Goal: Task Accomplishment & Management: Manage account settings

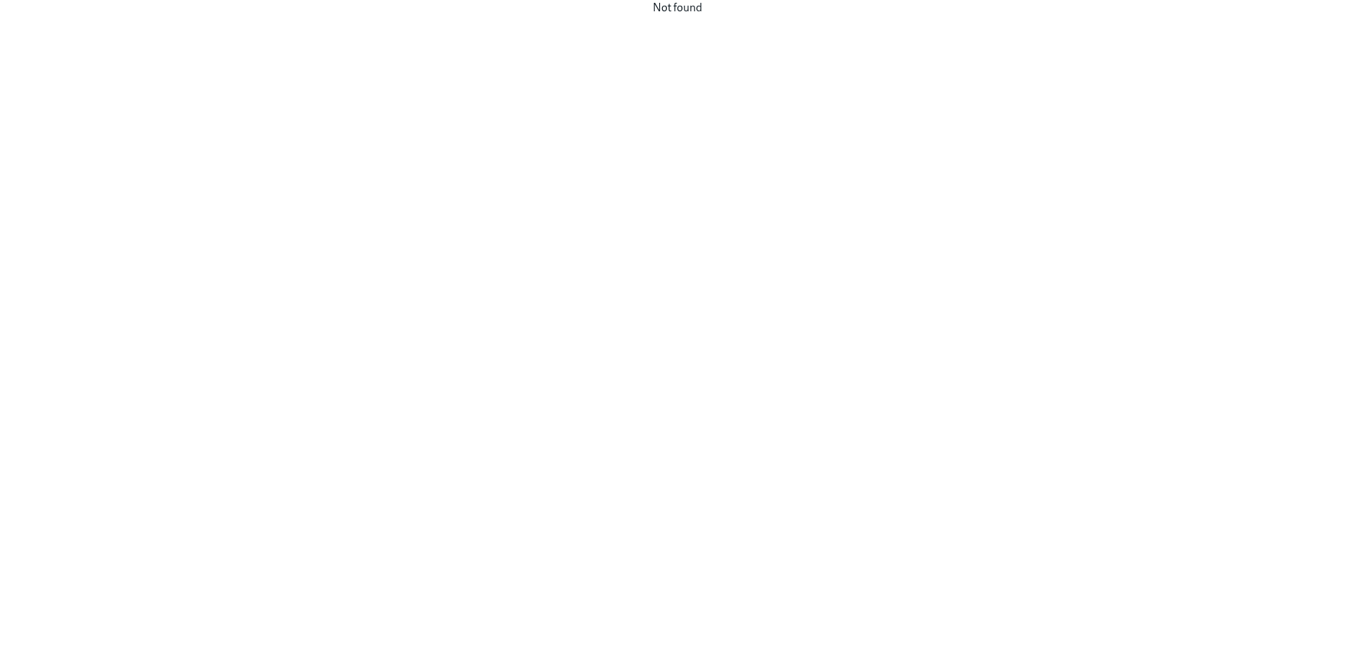
click at [669, 6] on div "Not found" at bounding box center [677, 8] width 1355 height 16
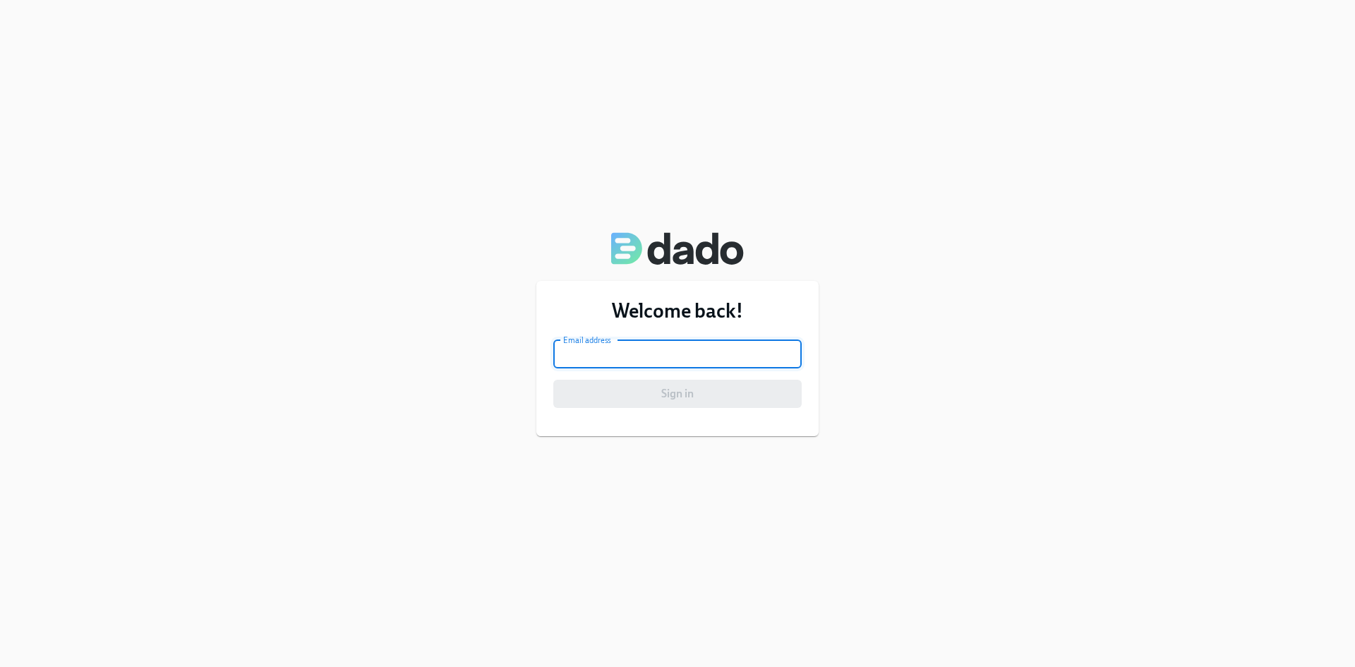
click at [661, 353] on input "email" at bounding box center [677, 354] width 248 height 28
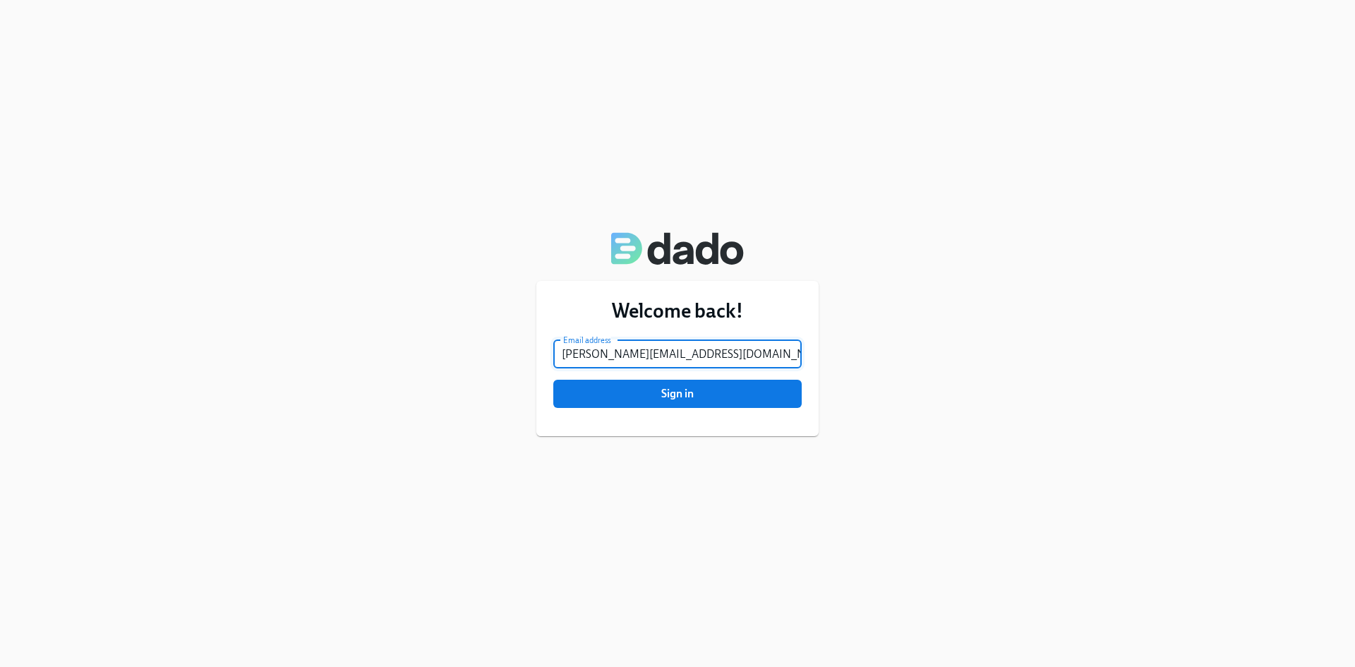
type input "[PERSON_NAME][EMAIL_ADDRESS][DOMAIN_NAME]"
click at [553, 380] on button "Sign in" at bounding box center [677, 394] width 248 height 28
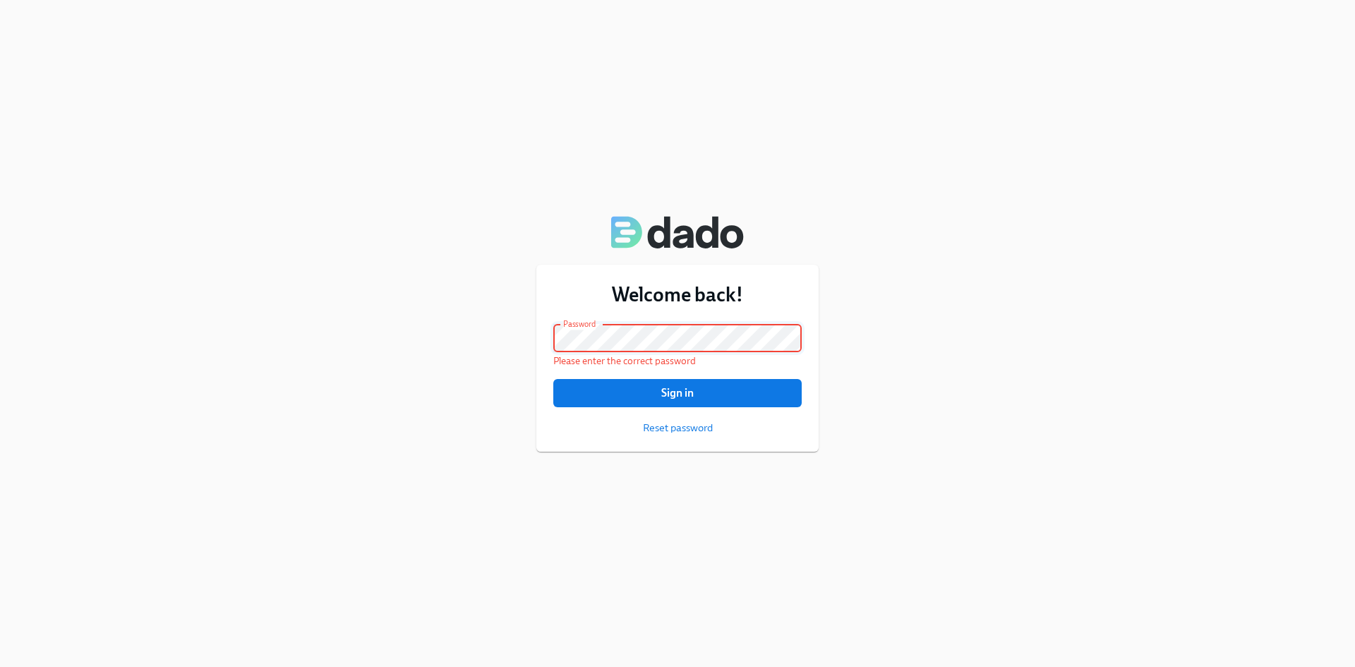
click at [553, 379] on button "Sign in" at bounding box center [677, 393] width 248 height 28
click at [420, 337] on div "Welcome back! Email address [PERSON_NAME][EMAIL_ADDRESS][DOMAIN_NAME] Email add…" at bounding box center [677, 333] width 1355 height 667
click at [553, 379] on button "Sign in" at bounding box center [677, 393] width 248 height 28
click at [469, 337] on div "Welcome back! Email address [PERSON_NAME][EMAIL_ADDRESS][DOMAIN_NAME] Email add…" at bounding box center [677, 333] width 1355 height 667
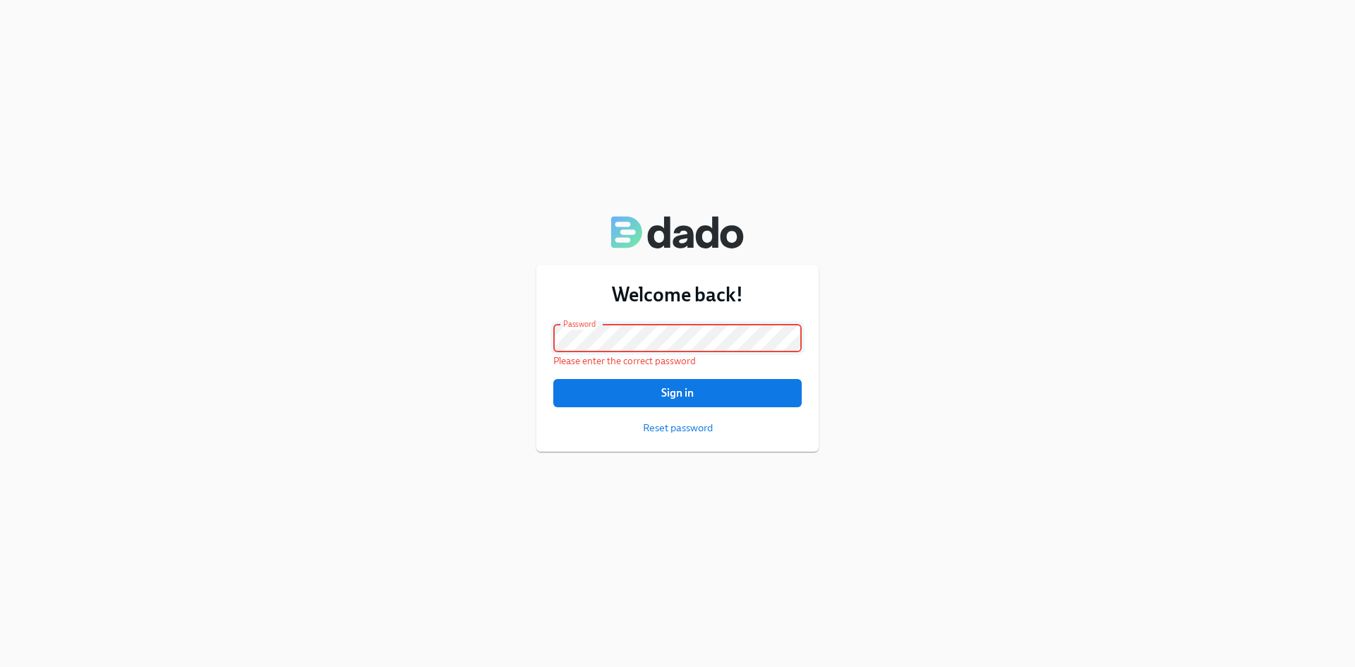
click at [553, 379] on button "Sign in" at bounding box center [677, 393] width 248 height 28
